Goal: Task Accomplishment & Management: Manage account settings

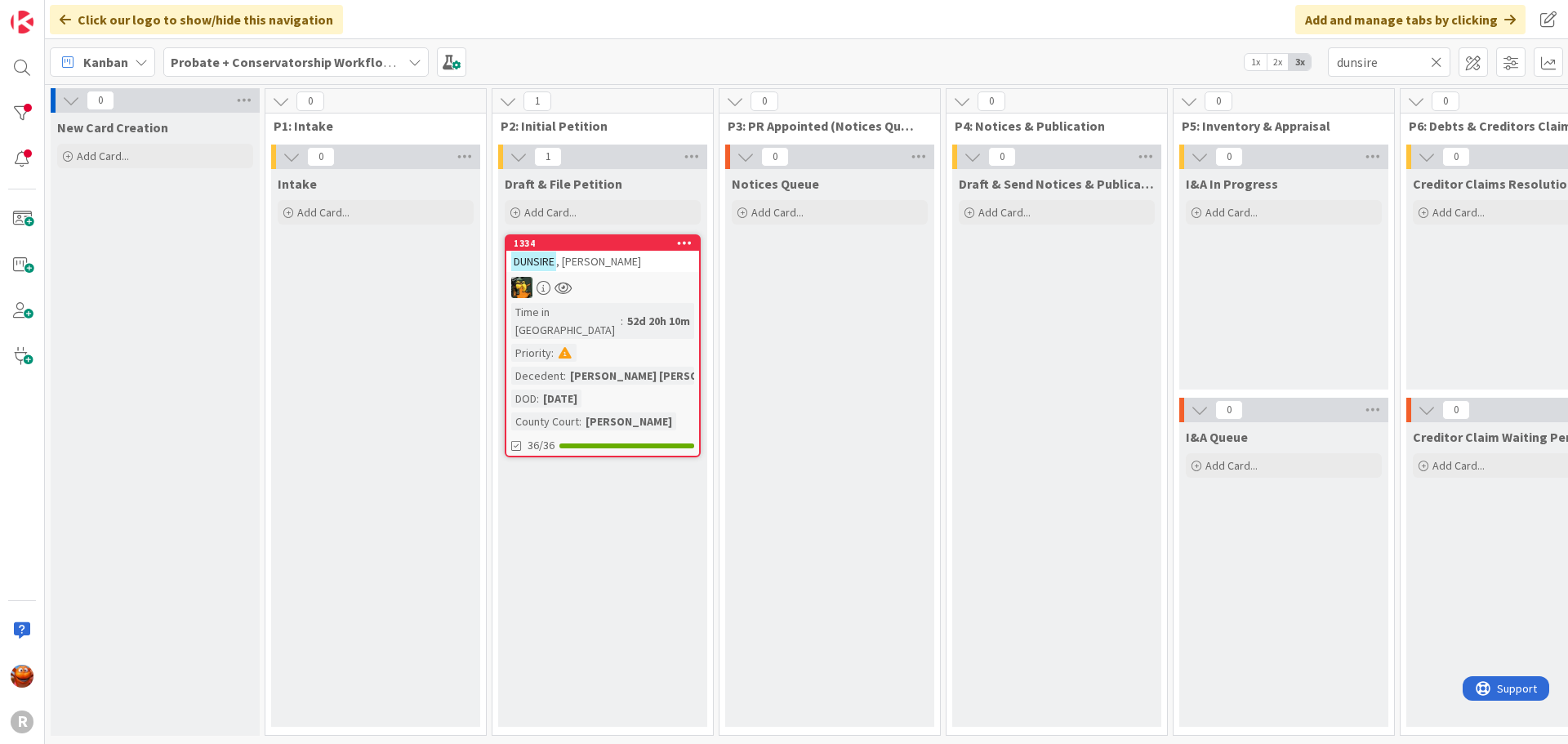
click at [105, 67] on span "Kanban" at bounding box center [105, 62] width 45 height 19
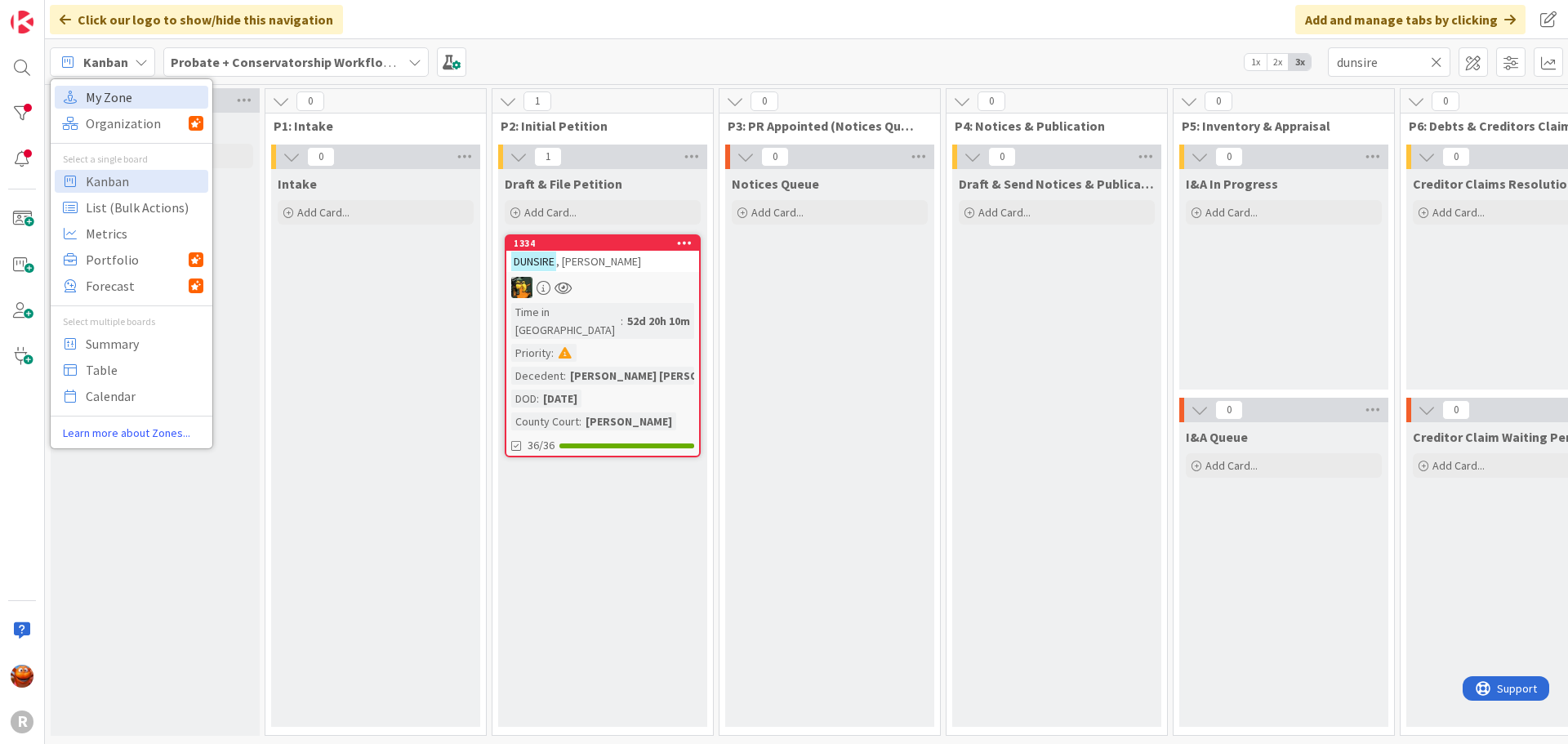
click at [100, 92] on span "My Zone" at bounding box center [145, 97] width 118 height 25
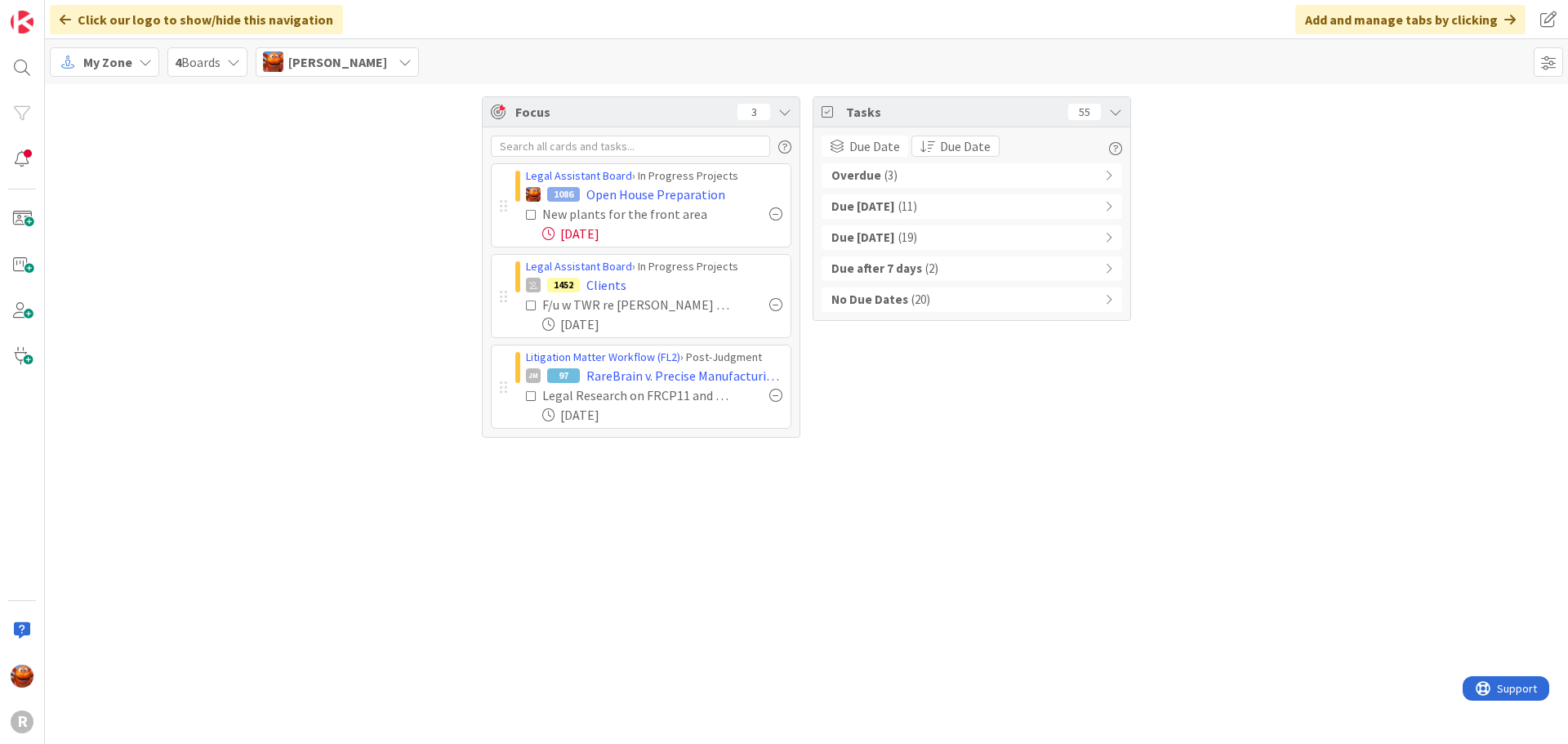
click at [533, 217] on icon at bounding box center [531, 214] width 11 height 11
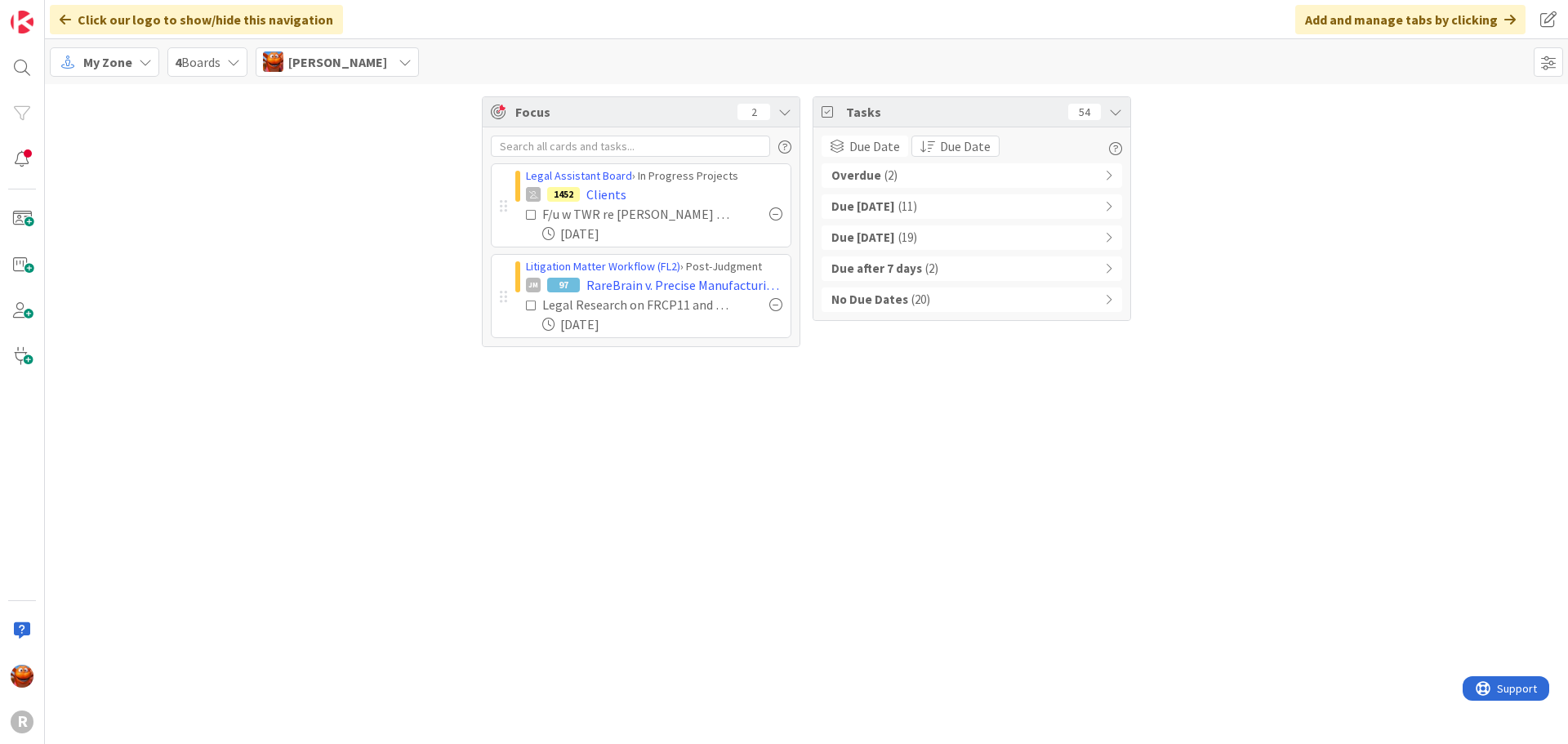
click at [873, 177] on b "Overdue" at bounding box center [856, 175] width 50 height 18
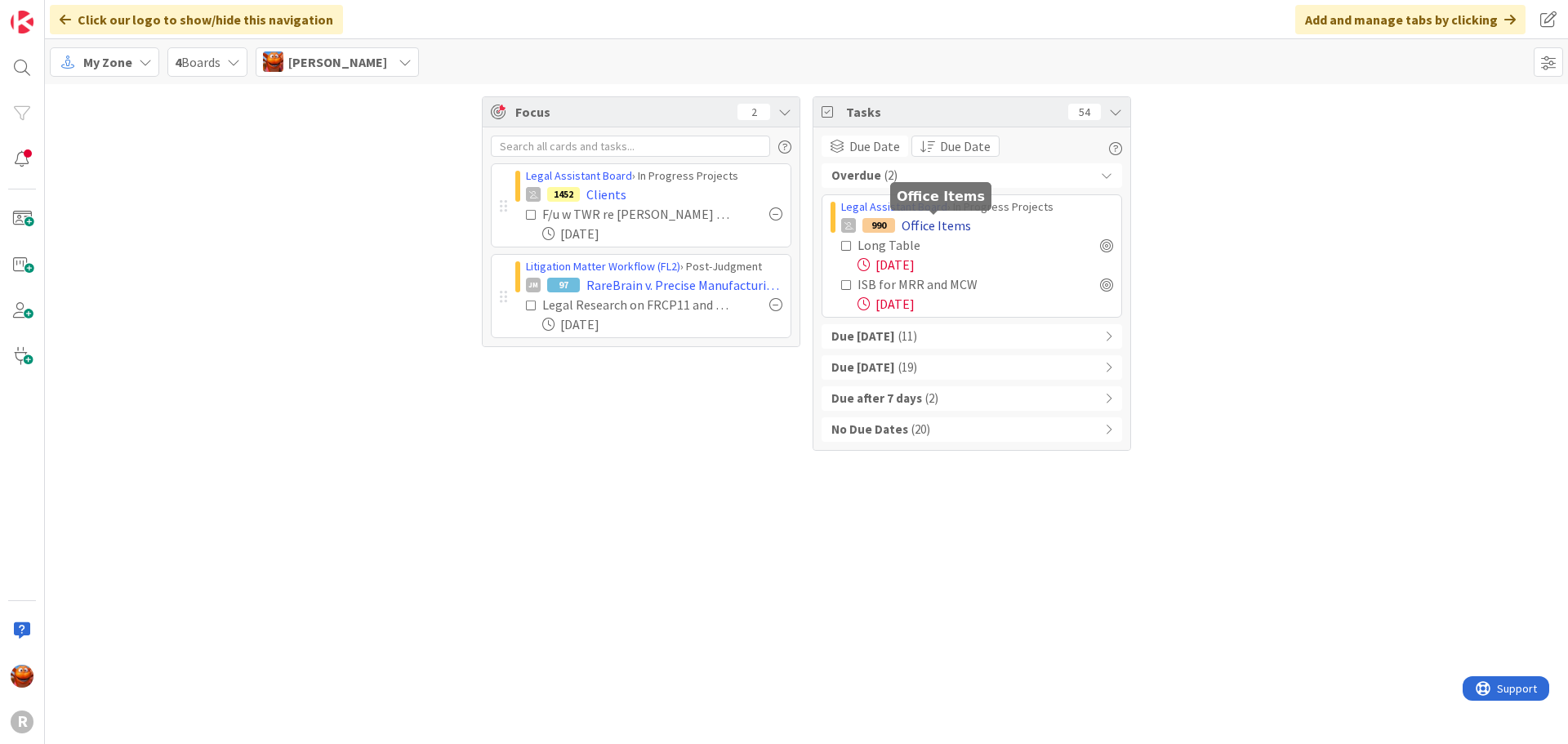
click at [939, 222] on span "Office Items" at bounding box center [936, 225] width 69 height 19
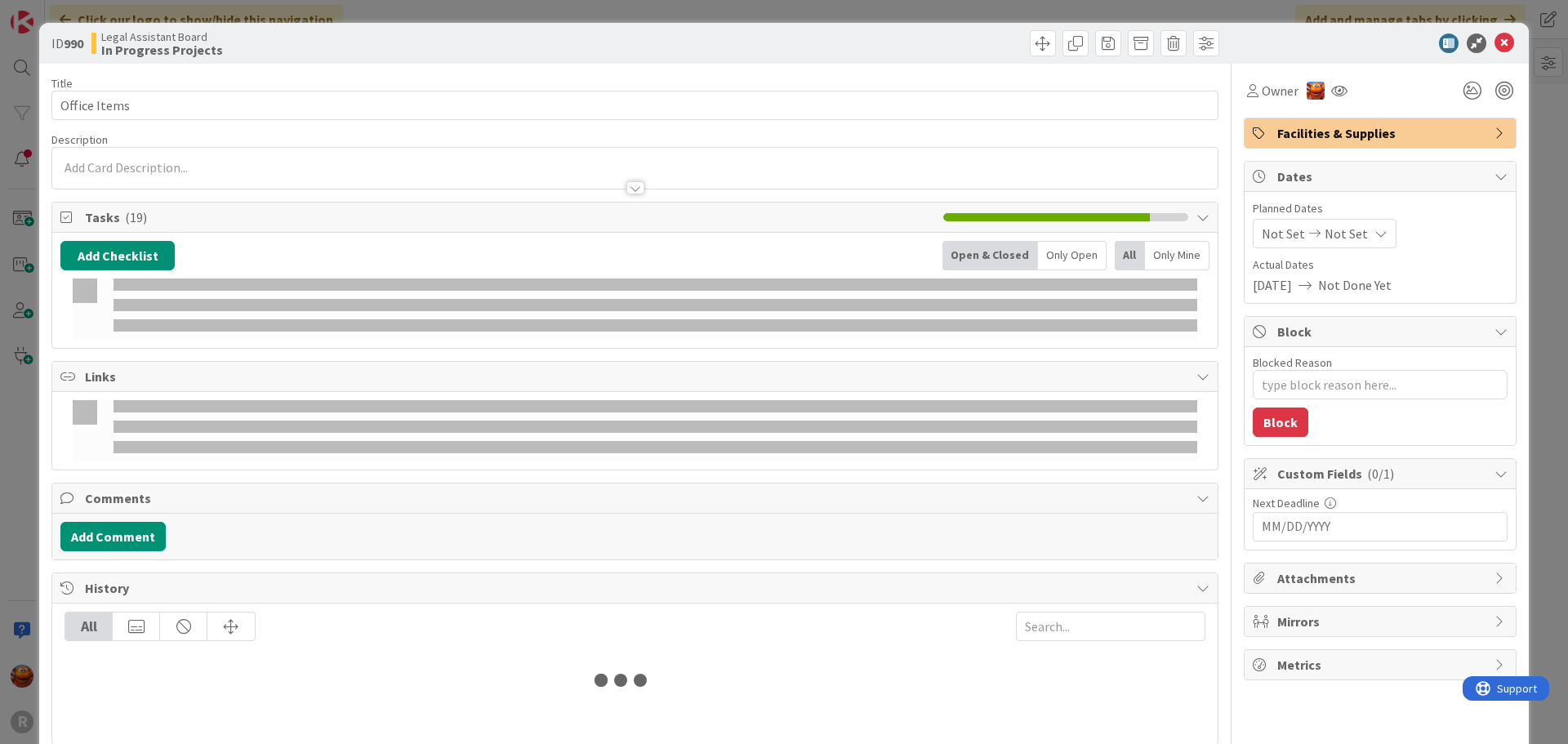
type textarea "x"
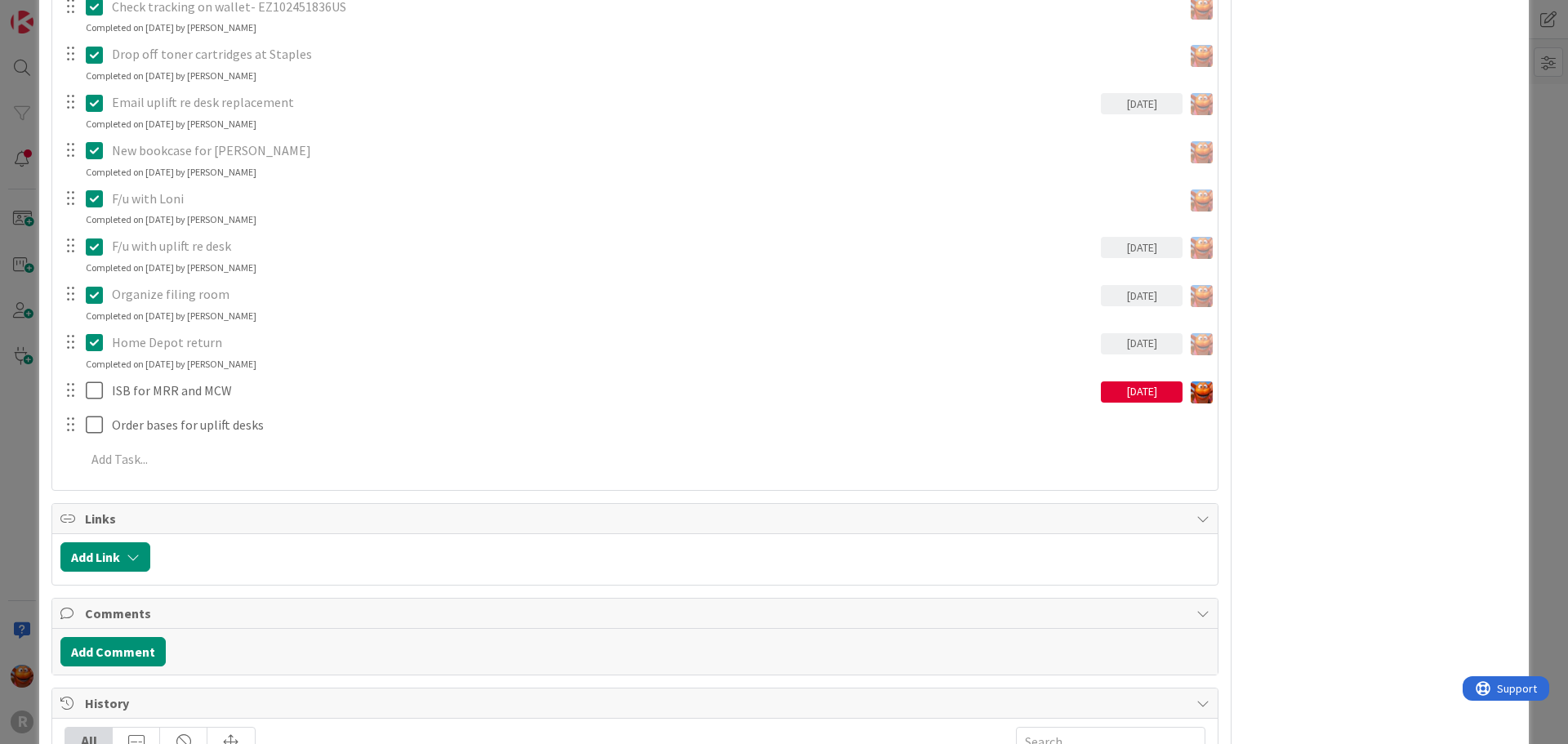
click at [252, 373] on div "Office Chair [DATE] Update Cancel Completed on [DATE] by [PERSON_NAME] Long Tab…" at bounding box center [635, 27] width 1149 height 907
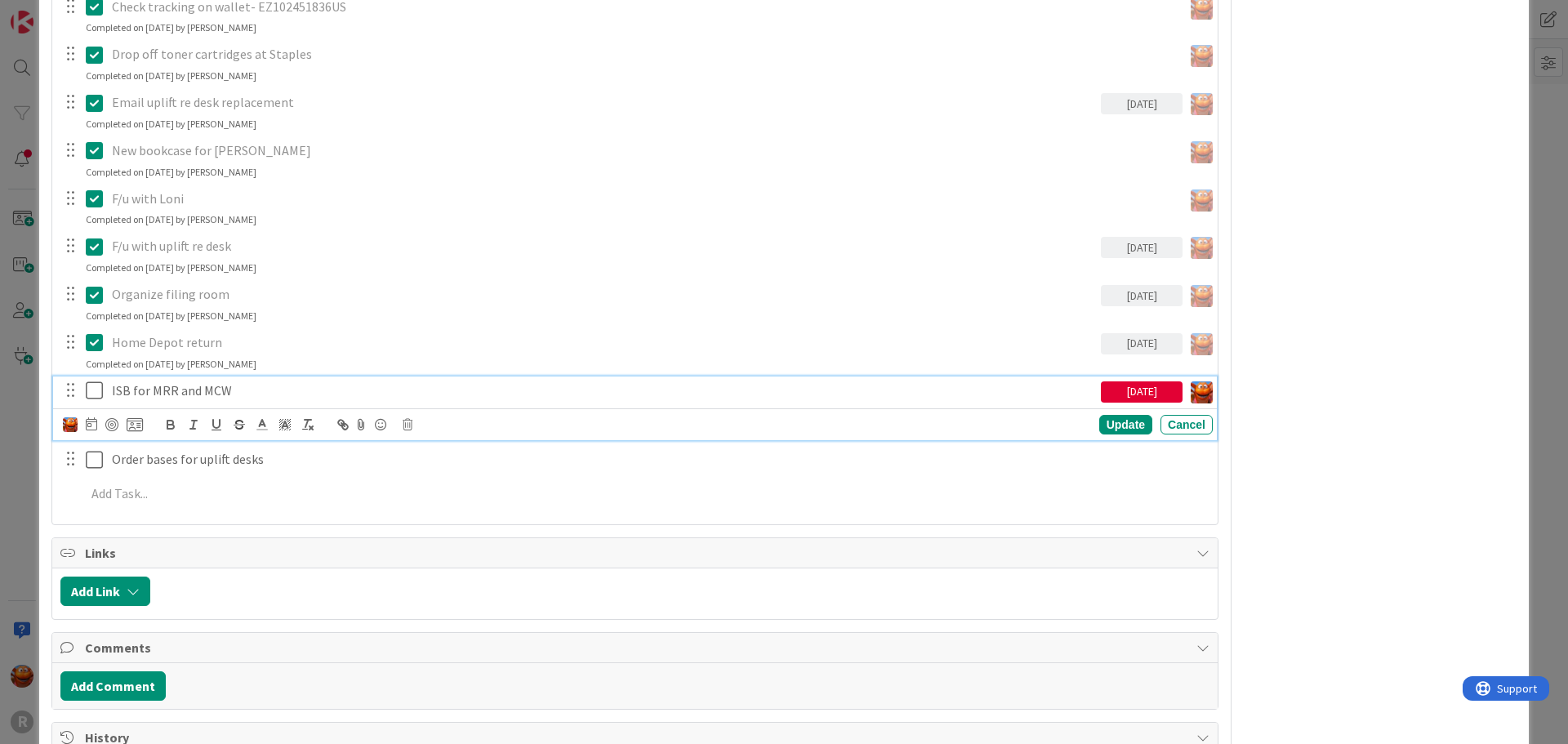
click at [234, 400] on div "ISB for MRR and MCW" at bounding box center [602, 390] width 995 height 29
click at [91, 421] on icon at bounding box center [91, 424] width 11 height 13
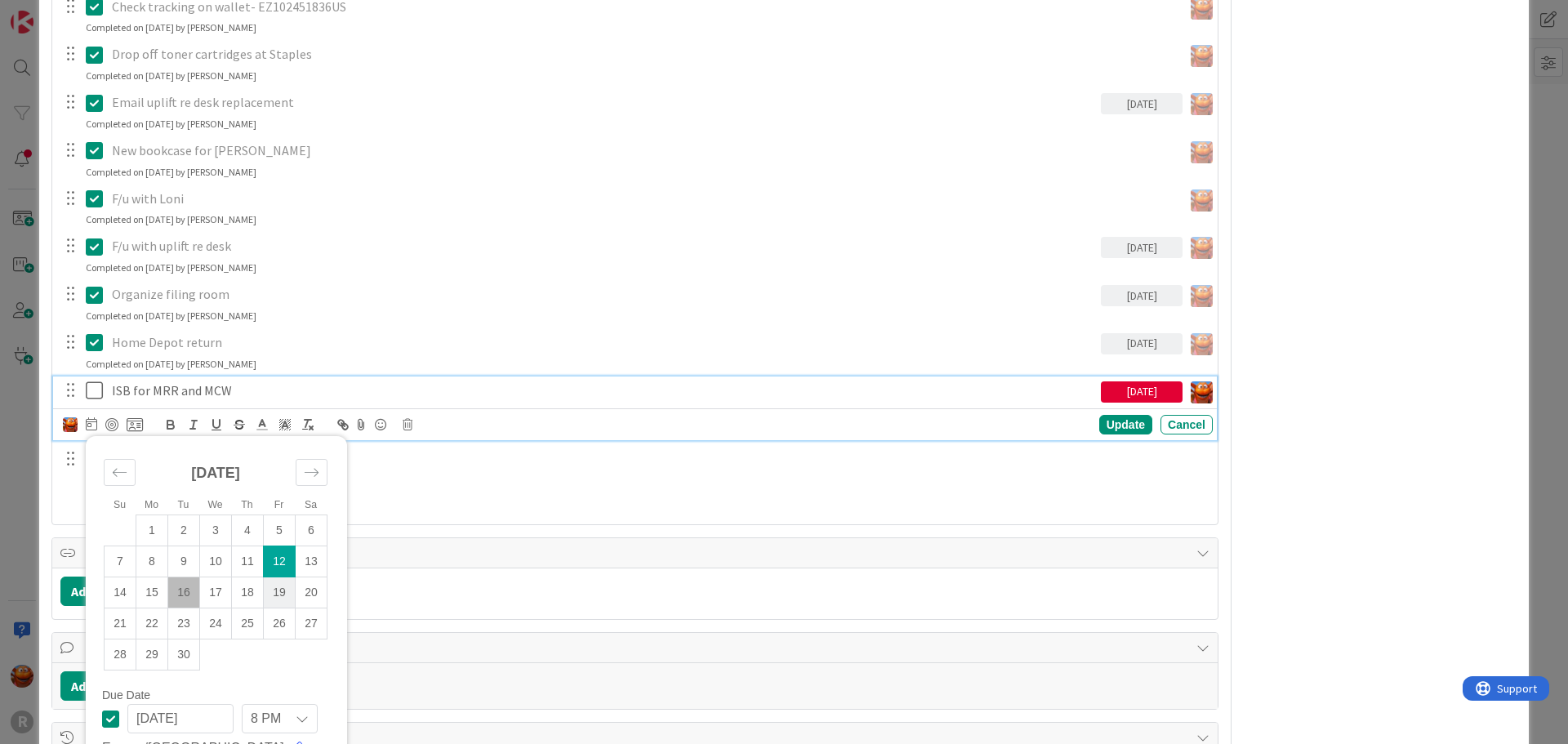
click at [276, 594] on td "19" at bounding box center [280, 592] width 32 height 31
type input "[DATE]"
type textarea "x"
click at [1108, 427] on div "Update" at bounding box center [1125, 425] width 53 height 19
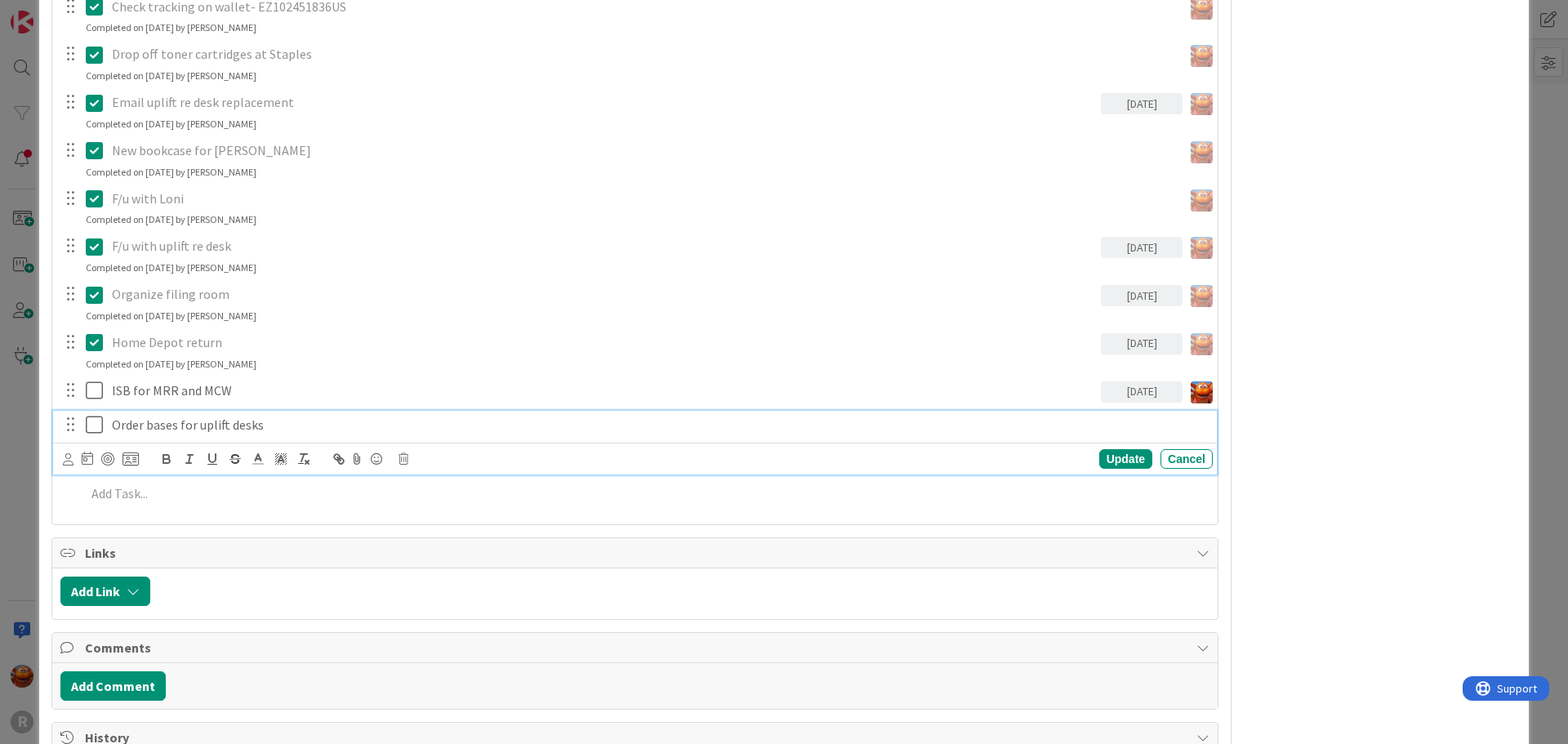
click at [236, 427] on p "Order bases for uplift desks" at bounding box center [659, 425] width 1094 height 18
click at [82, 461] on icon at bounding box center [87, 458] width 11 height 13
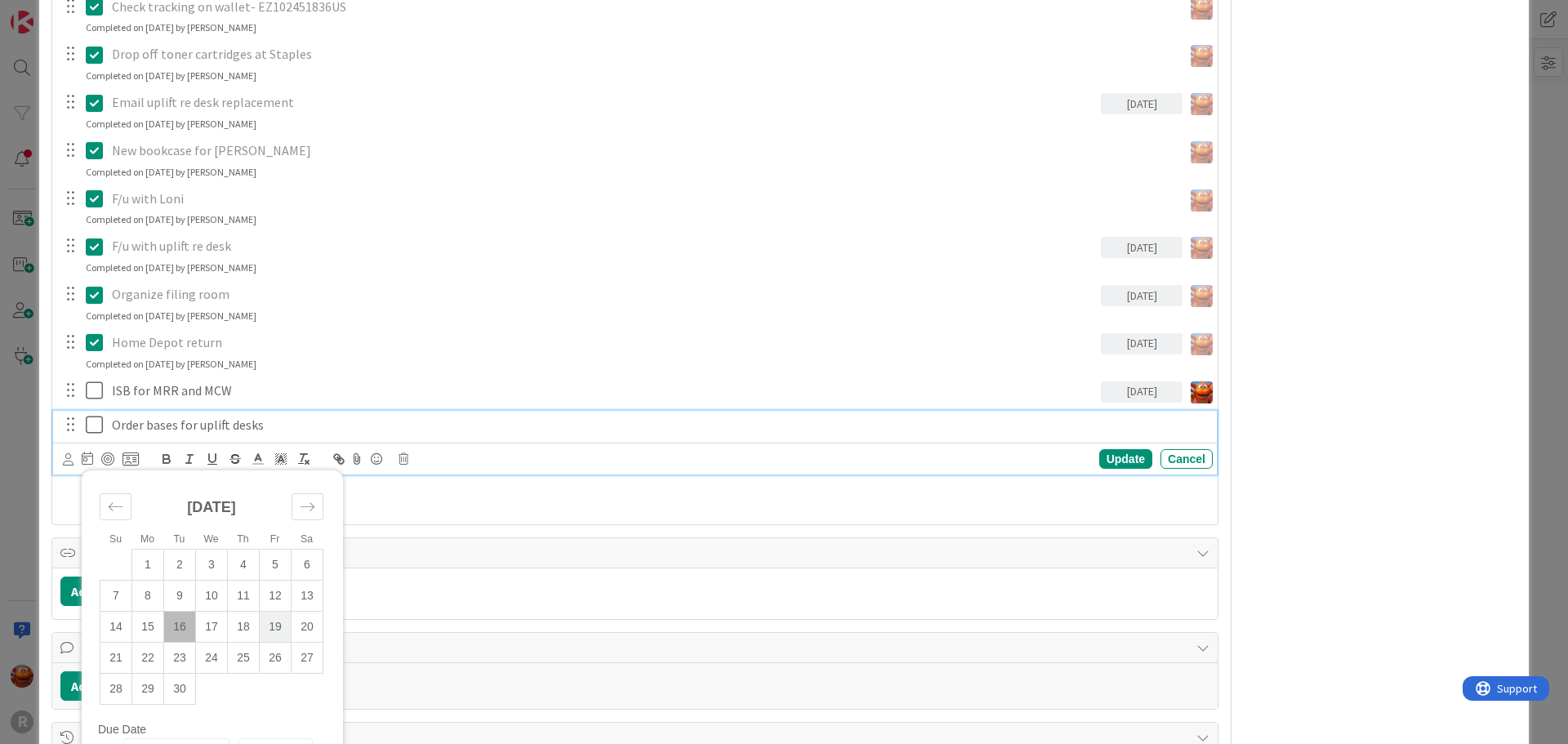
click at [275, 627] on td "19" at bounding box center [275, 626] width 32 height 31
type input "[DATE]"
type textarea "x"
click at [1099, 463] on div "Update" at bounding box center [1125, 459] width 53 height 19
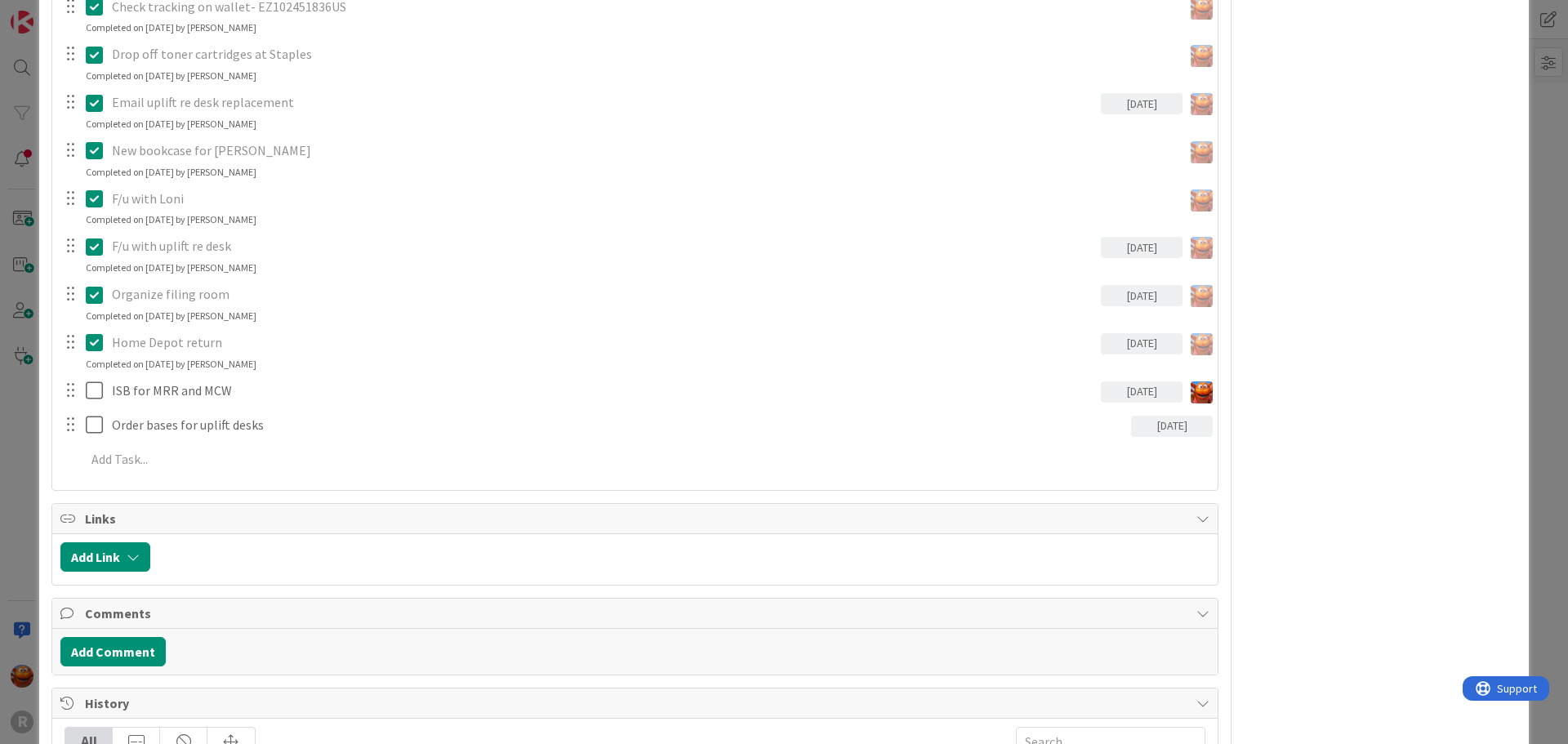
scroll to position [172, 0]
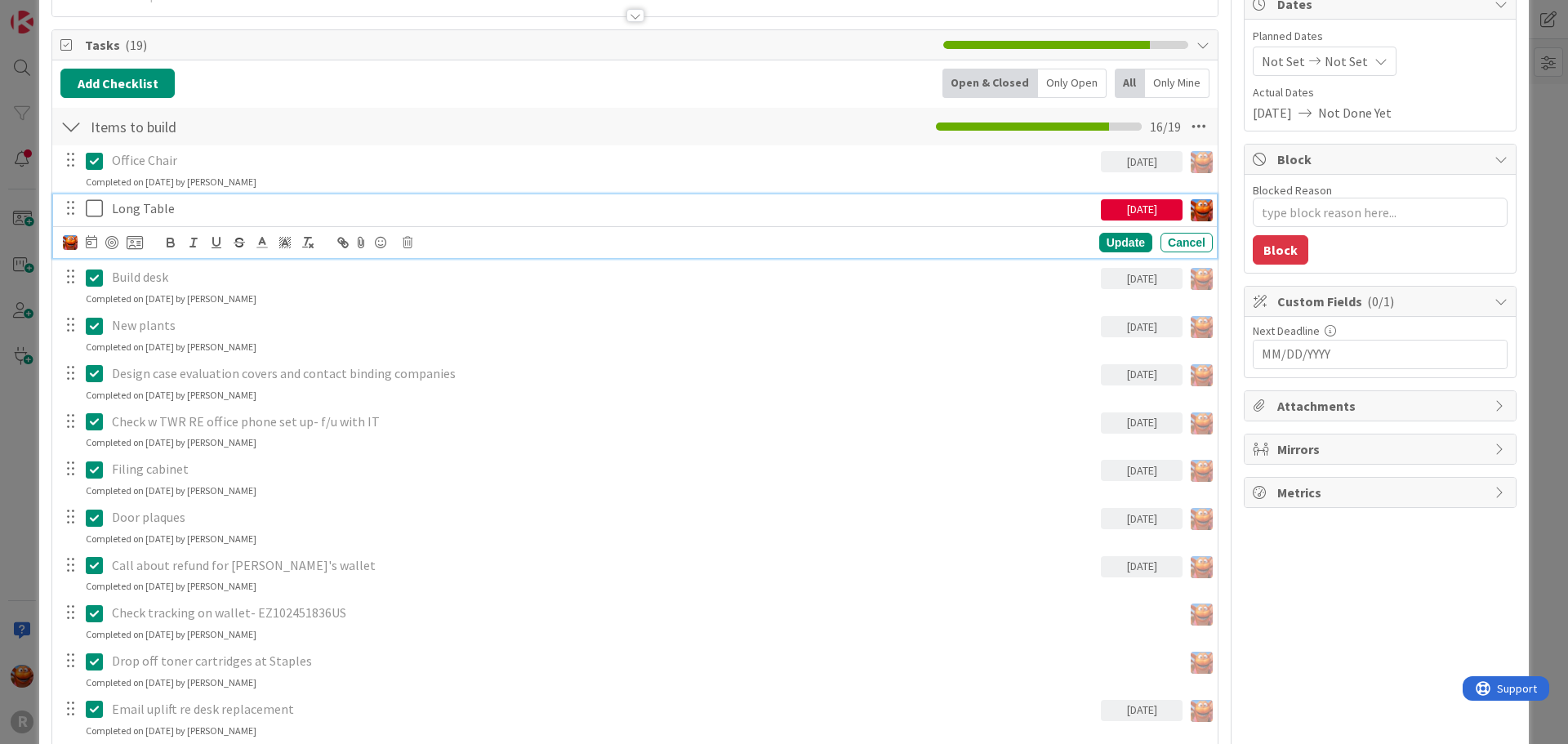
click at [225, 202] on p "Long Table" at bounding box center [603, 208] width 982 height 18
click at [89, 243] on icon at bounding box center [91, 241] width 11 height 13
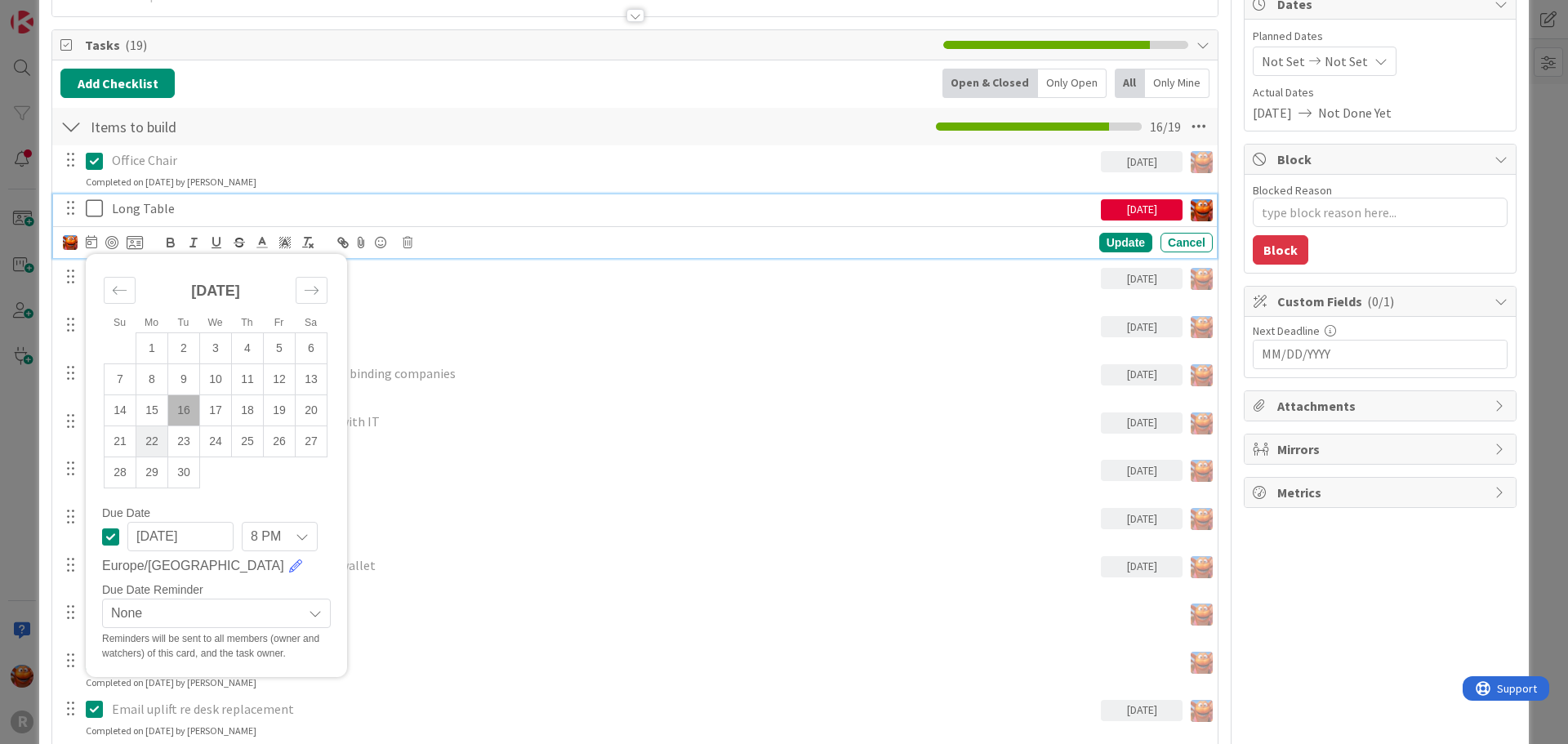
click at [160, 445] on td "22" at bounding box center [152, 441] width 32 height 31
type input "[DATE]"
type textarea "x"
click at [1115, 240] on div "Update" at bounding box center [1125, 242] width 53 height 19
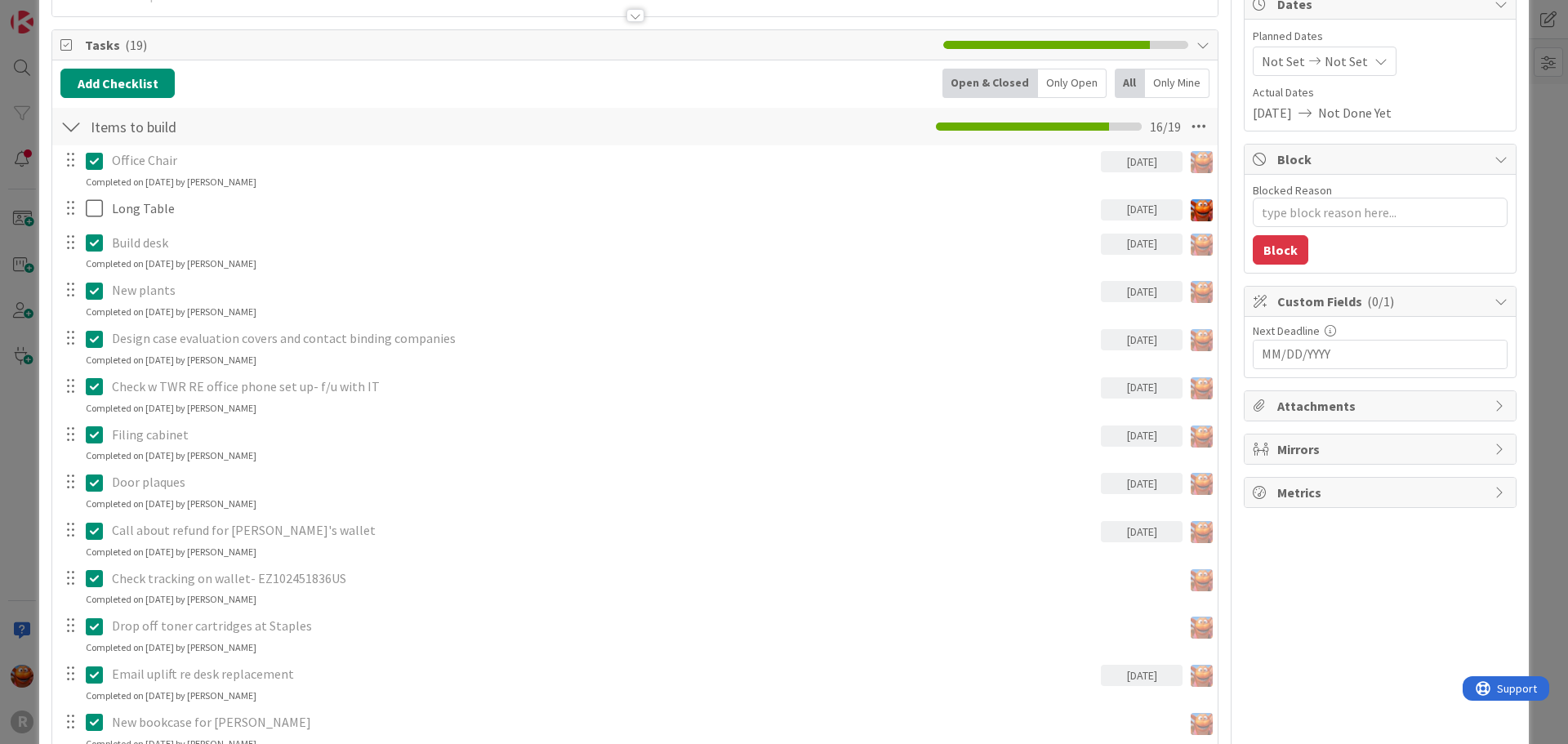
click at [21, 239] on div "ID 990 Legal Assistant Board In Progress Projects Title 12 / 128 Office Items D…" at bounding box center [784, 372] width 1568 height 744
